Goal: Task Accomplishment & Management: Complete application form

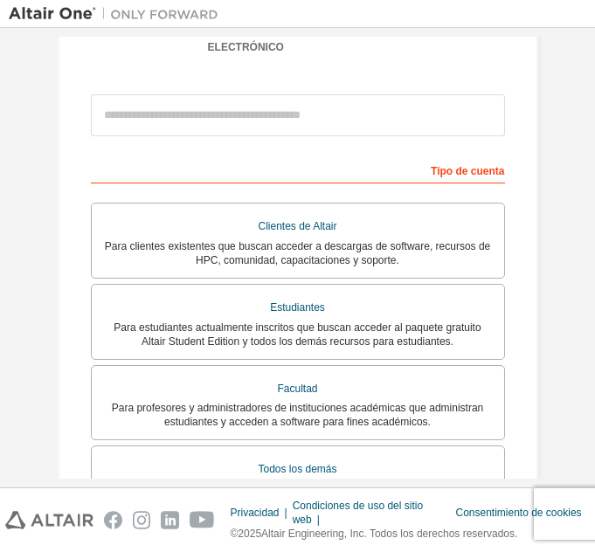
scroll to position [206, 0]
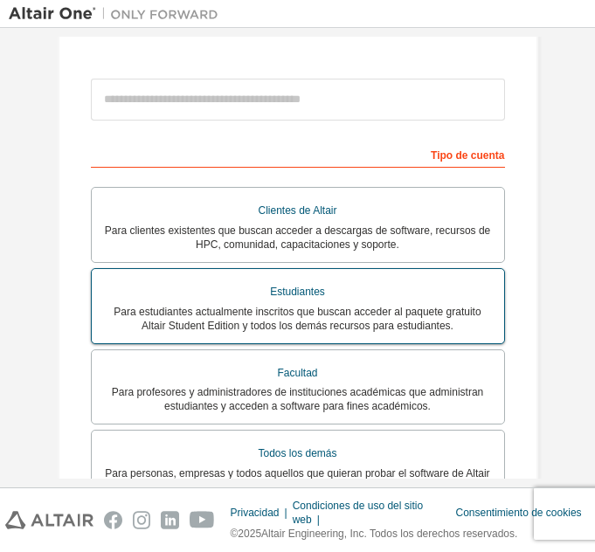
click at [389, 286] on div "Estudiantes" at bounding box center [298, 292] width 392 height 25
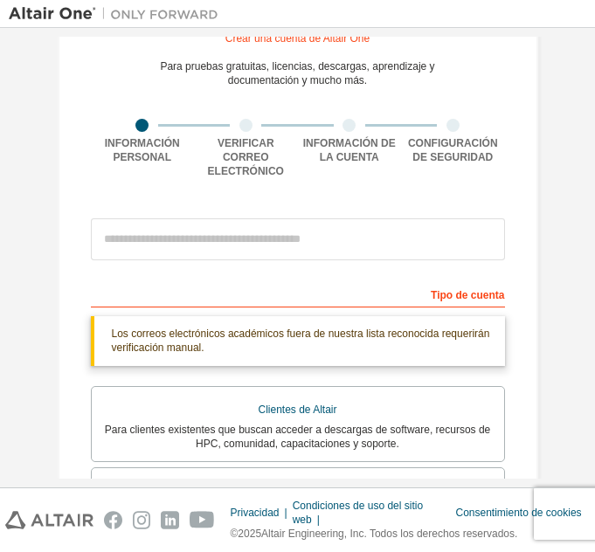
scroll to position [66, 0]
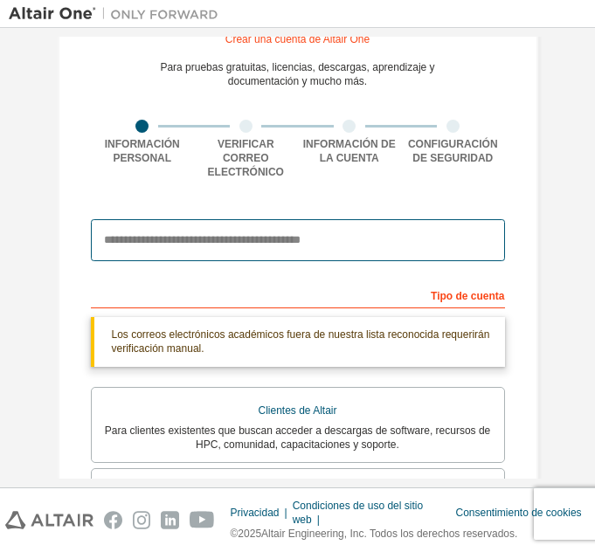
click at [438, 219] on input "email" at bounding box center [298, 240] width 414 height 42
type input "**********"
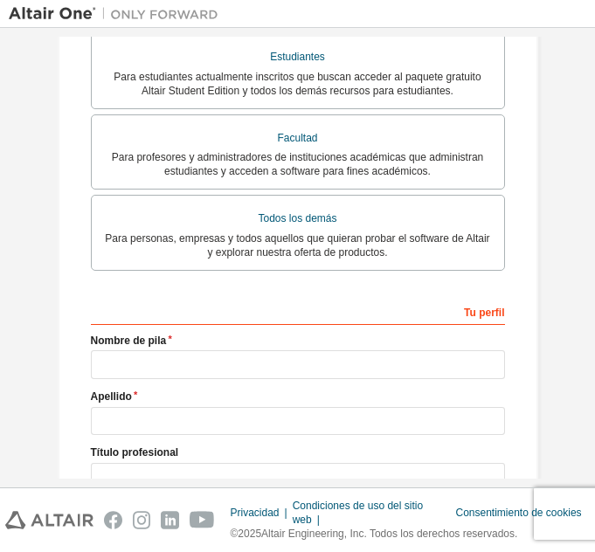
scroll to position [442, 0]
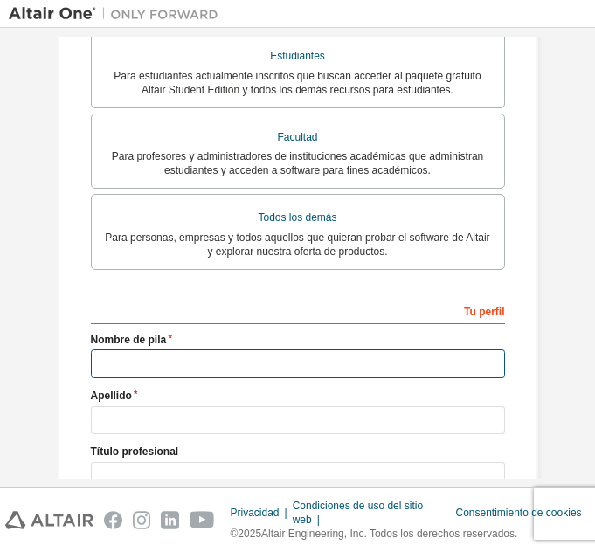
click at [337, 350] on input "text" at bounding box center [298, 364] width 414 height 29
type input "******"
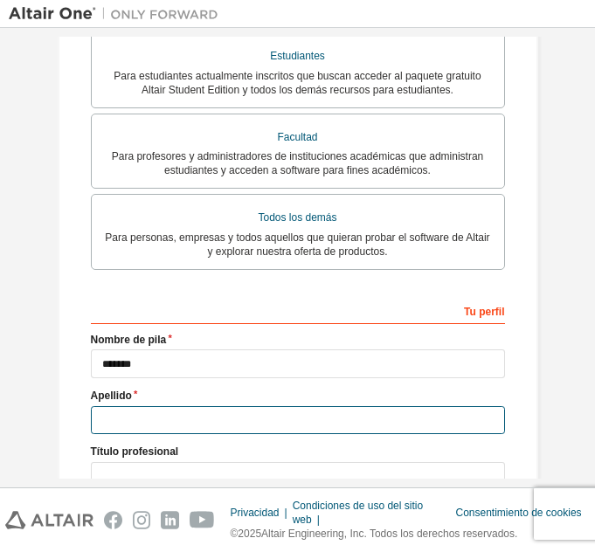
click at [324, 406] on input "text" at bounding box center [298, 420] width 414 height 29
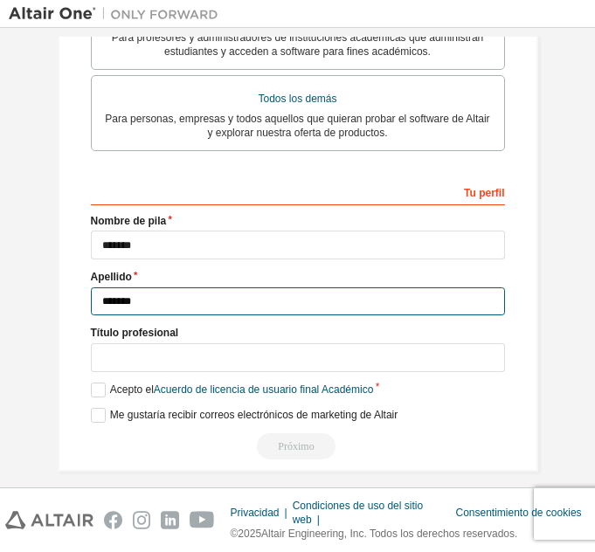
scroll to position [563, 0]
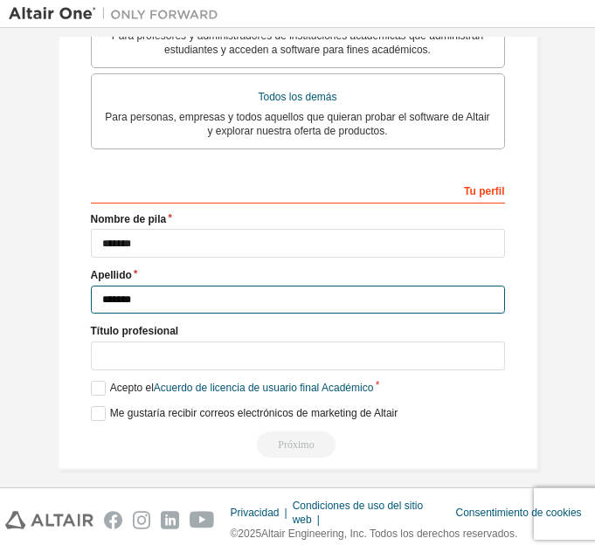
type input "*******"
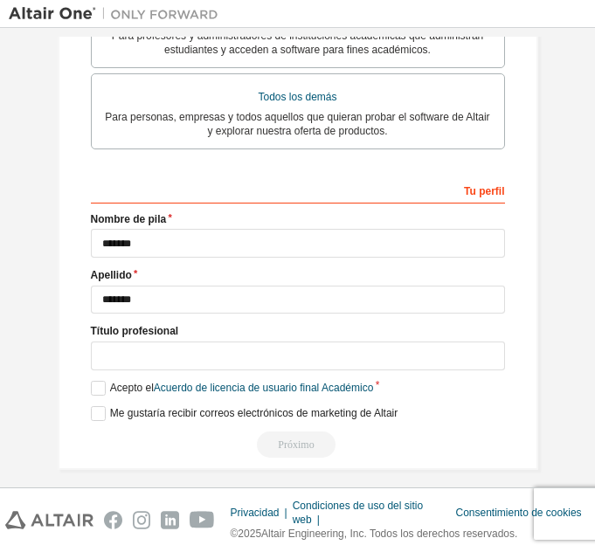
click at [307, 336] on div "Título profesional" at bounding box center [298, 346] width 414 height 45
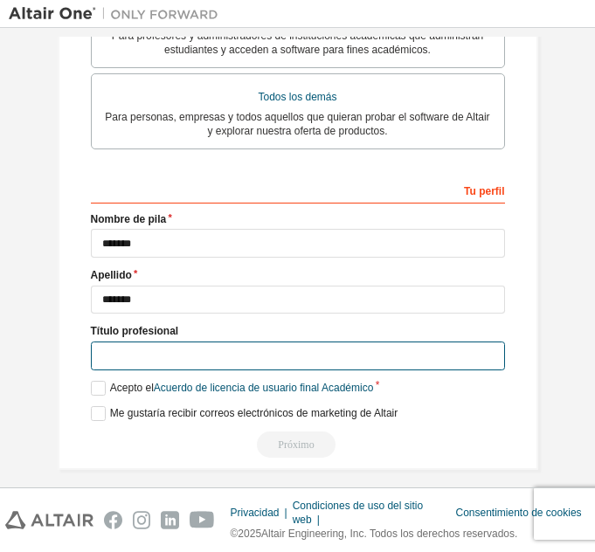
click at [316, 354] on input "text" at bounding box center [298, 356] width 414 height 29
type input "**********"
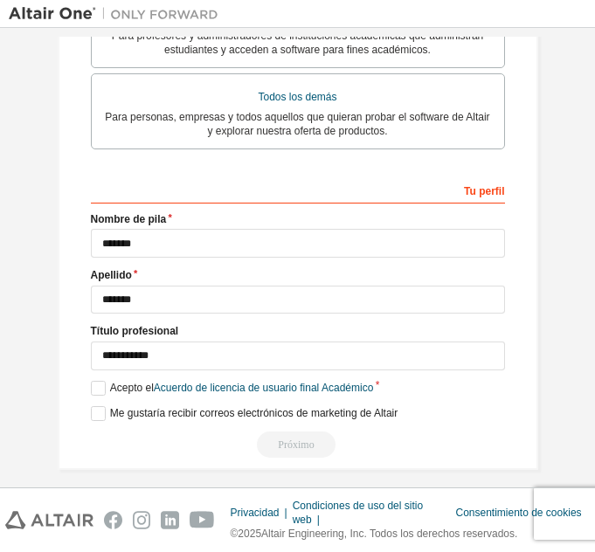
click at [94, 390] on label "Acepto el Acuerdo de licencia de usuario final Académico" at bounding box center [232, 388] width 283 height 15
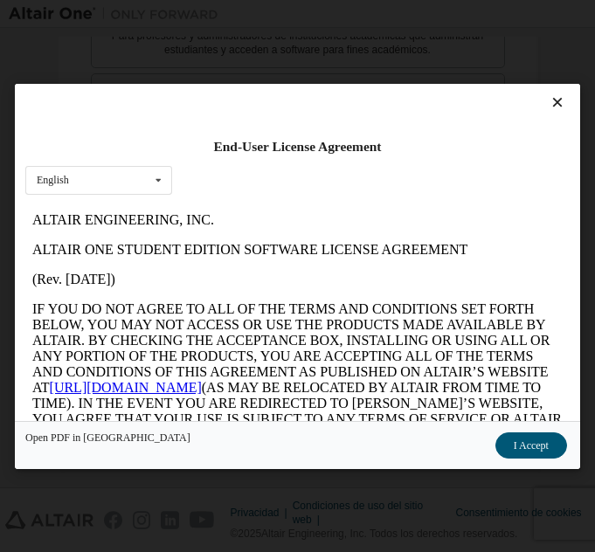
scroll to position [0, 0]
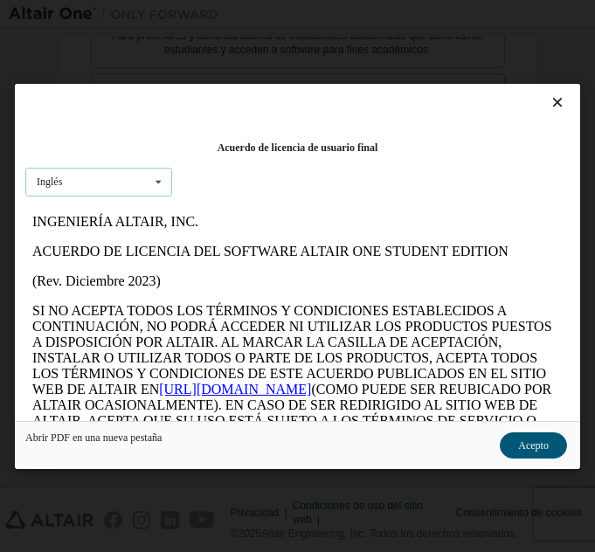
click at [160, 190] on icon at bounding box center [159, 182] width 22 height 27
click at [318, 163] on div "Acuerdo de licencia de usuario final Inglés Inglés" at bounding box center [298, 252] width 566 height 337
click at [526, 448] on font "Acepto" at bounding box center [533, 445] width 31 height 12
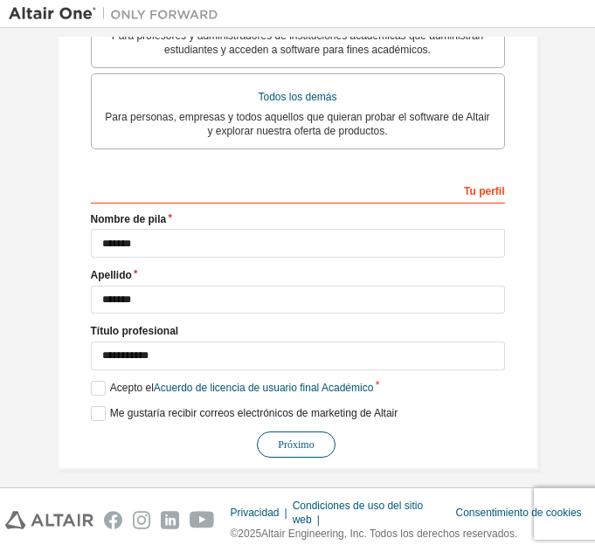
click at [310, 441] on button "Próximo" at bounding box center [296, 445] width 79 height 26
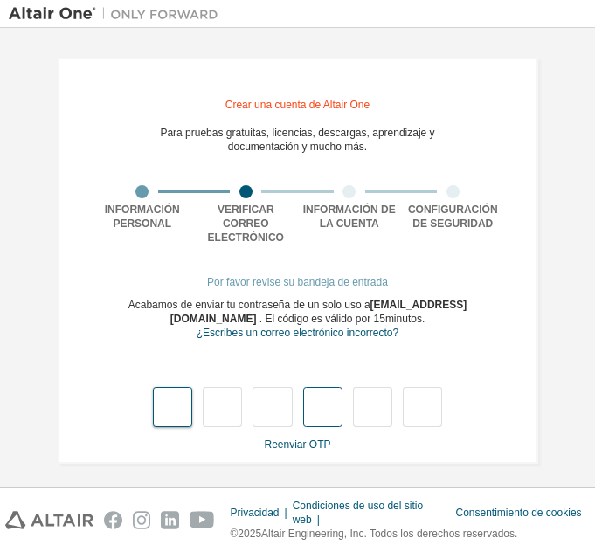
type input "*"
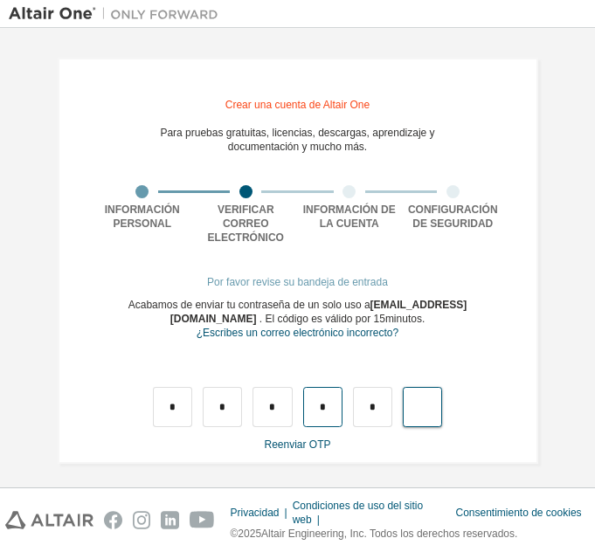
type input "*"
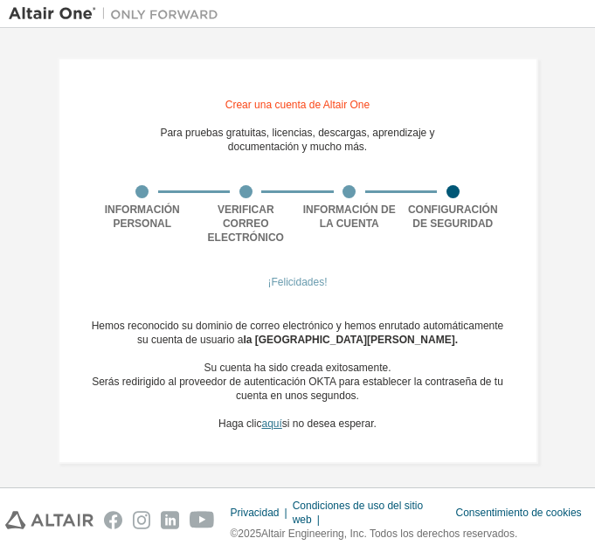
click at [274, 418] on font "aquí" at bounding box center [271, 424] width 20 height 12
